Goal: Transaction & Acquisition: Purchase product/service

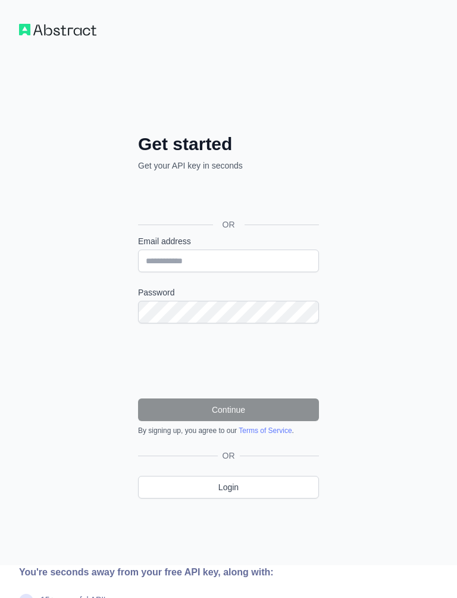
click at [153, 196] on div "Sign in with Google. Opens in new tab" at bounding box center [227, 197] width 179 height 26
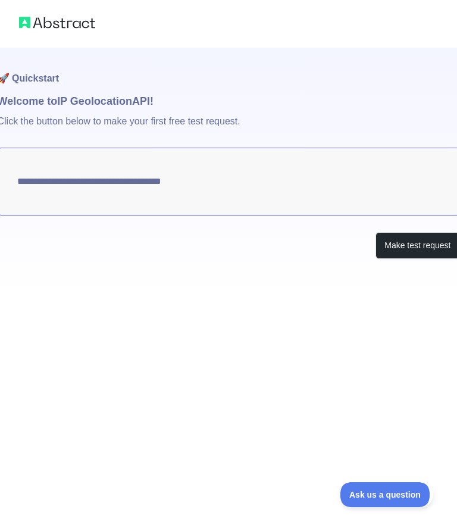
type textarea "**********"
click at [389, 243] on button "Make test request" at bounding box center [418, 245] width 84 height 27
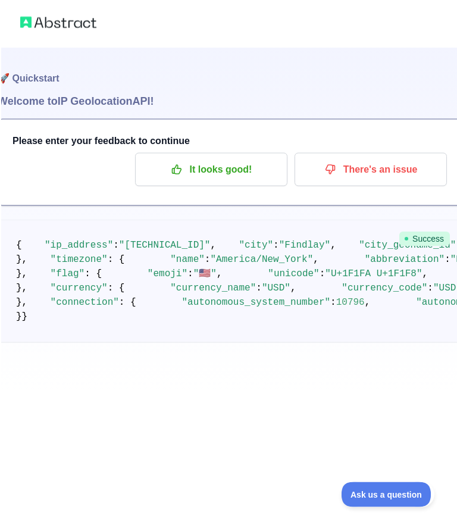
scroll to position [110, 0]
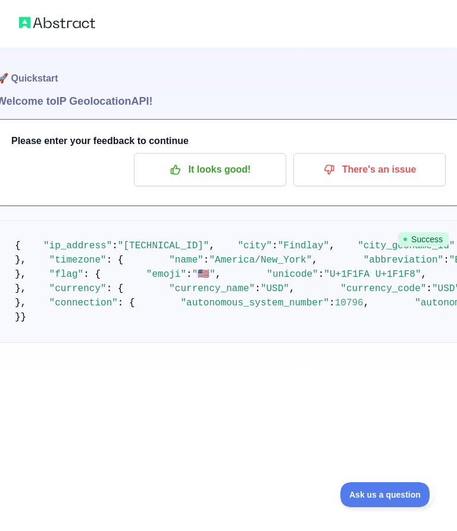
click at [361, 492] on span "Ask us a question" at bounding box center [384, 494] width 89 height 8
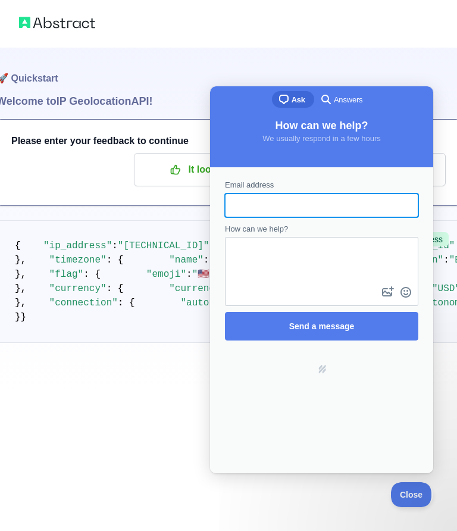
scroll to position [0, 0]
click at [414, 499] on button "Close" at bounding box center [411, 494] width 40 height 25
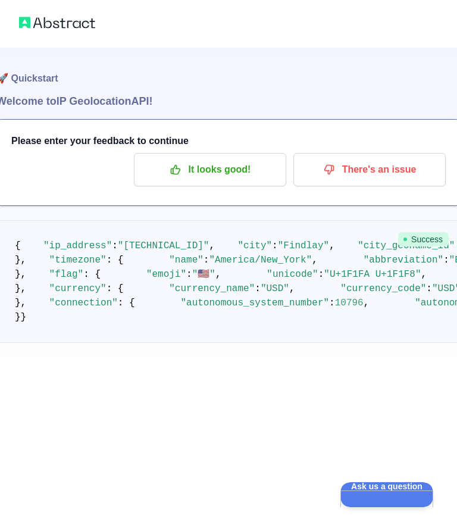
click at [152, 167] on p "It looks good!" at bounding box center [210, 169] width 134 height 20
